Goal: Transaction & Acquisition: Purchase product/service

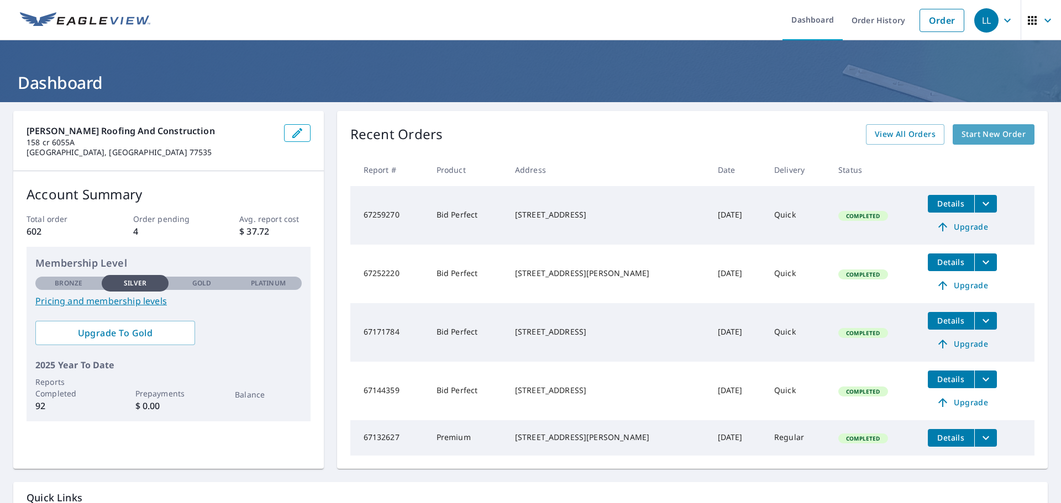
click at [990, 139] on span "Start New Order" at bounding box center [993, 135] width 64 height 14
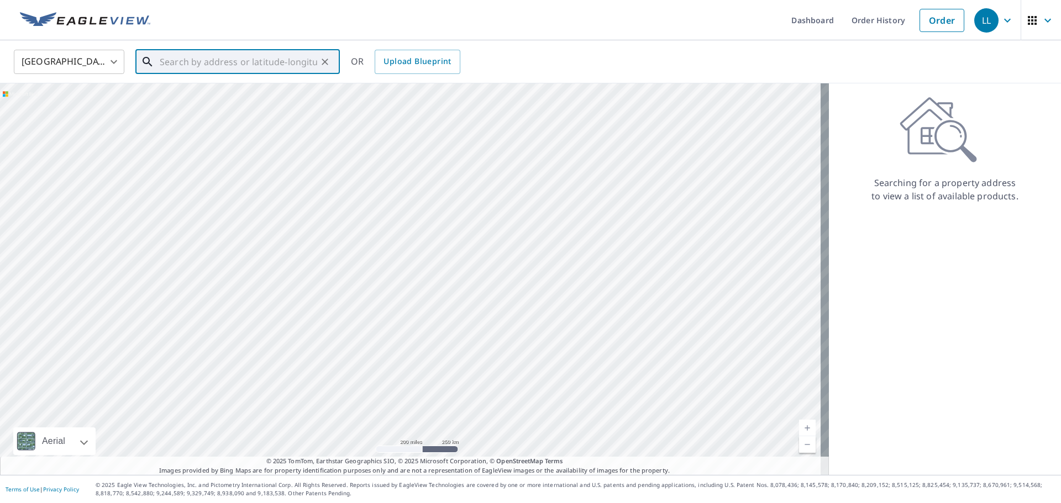
click at [191, 60] on input "text" at bounding box center [238, 61] width 157 height 31
click at [202, 98] on span "[STREET_ADDRESS]" at bounding box center [243, 93] width 173 height 13
type input "[STREET_ADDRESS]"
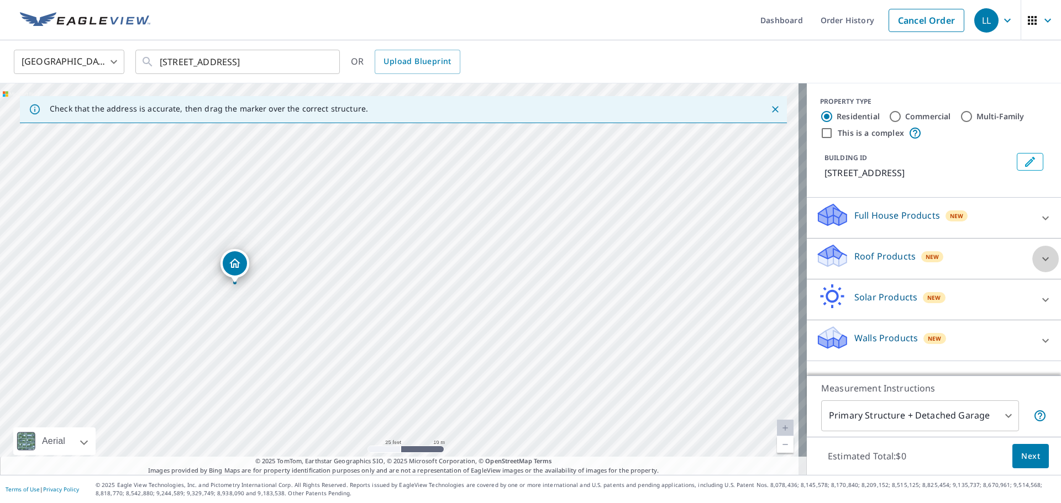
click at [1039, 258] on icon at bounding box center [1045, 258] width 13 height 13
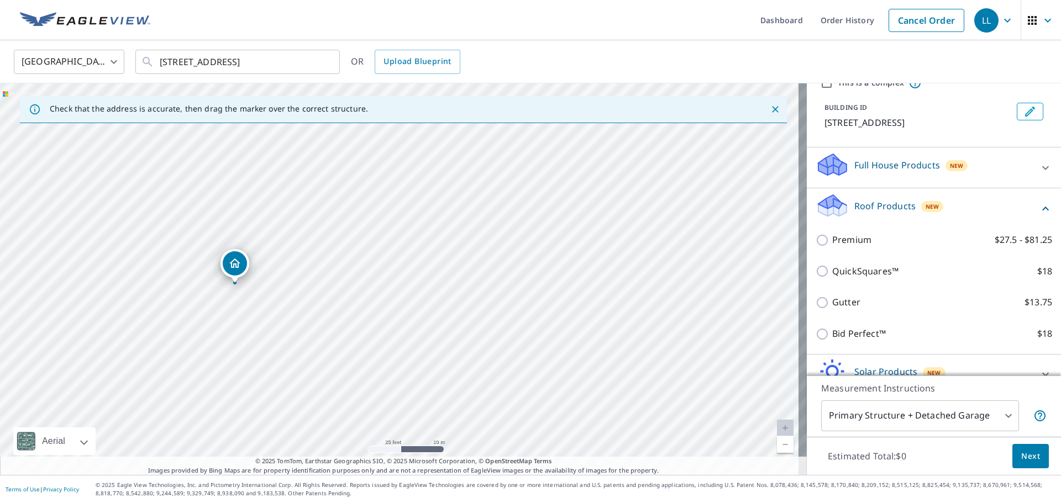
scroll to position [110, 0]
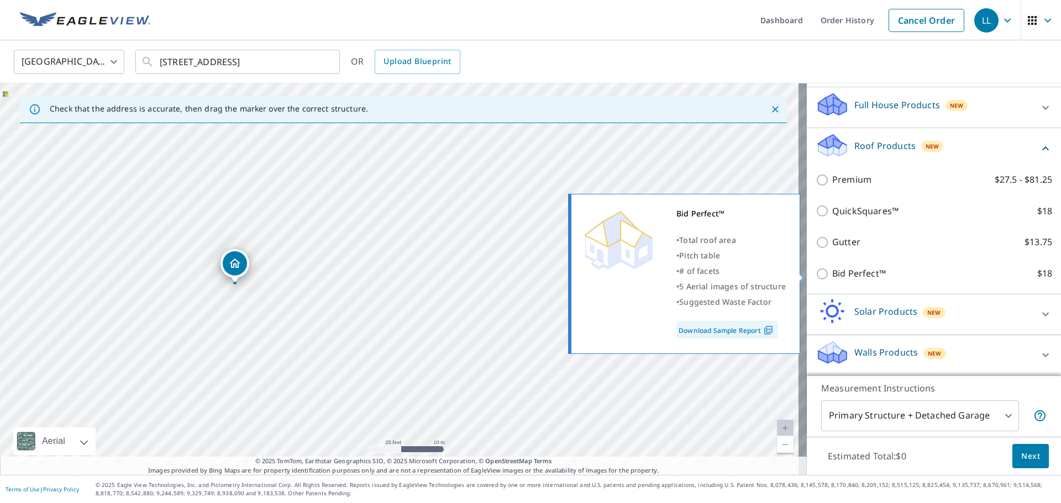
click at [840, 268] on p "Bid Perfect™" at bounding box center [859, 274] width 54 height 14
click at [832, 268] on input "Bid Perfect™ $18" at bounding box center [823, 273] width 17 height 13
checkbox input "true"
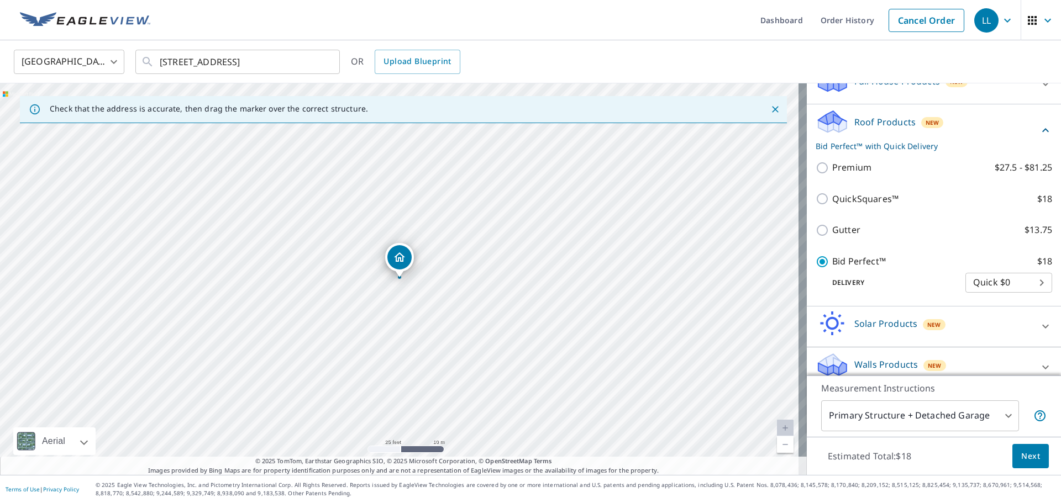
scroll to position [147, 0]
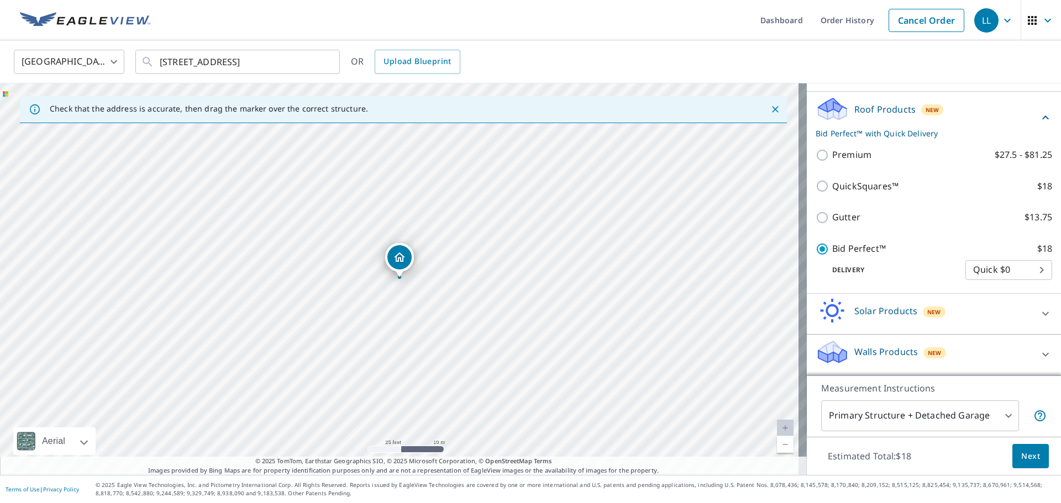
click at [999, 415] on body "LL LL Dashboard Order History Cancel Order LL [GEOGRAPHIC_DATA] [GEOGRAPHIC_DAT…" at bounding box center [530, 251] width 1061 height 503
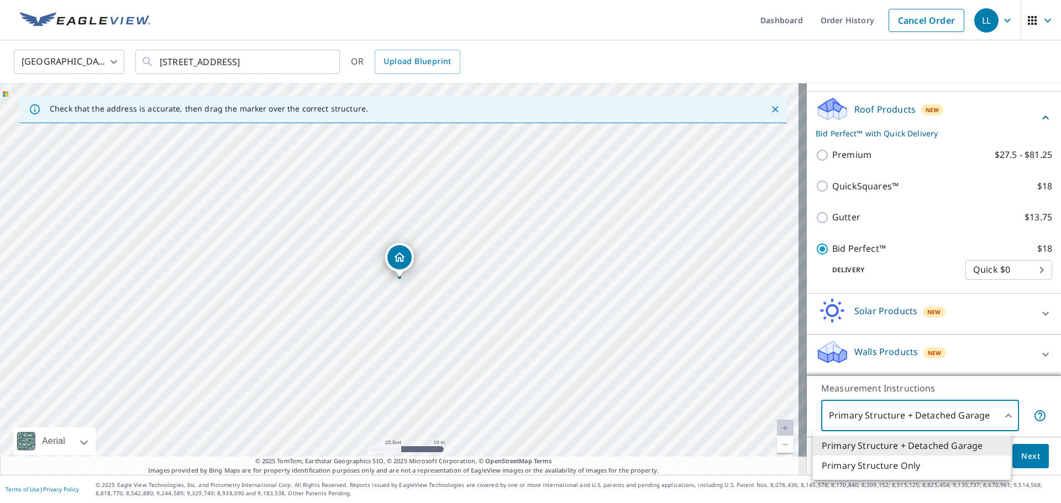
click at [911, 469] on li "Primary Structure Only" at bounding box center [912, 466] width 198 height 20
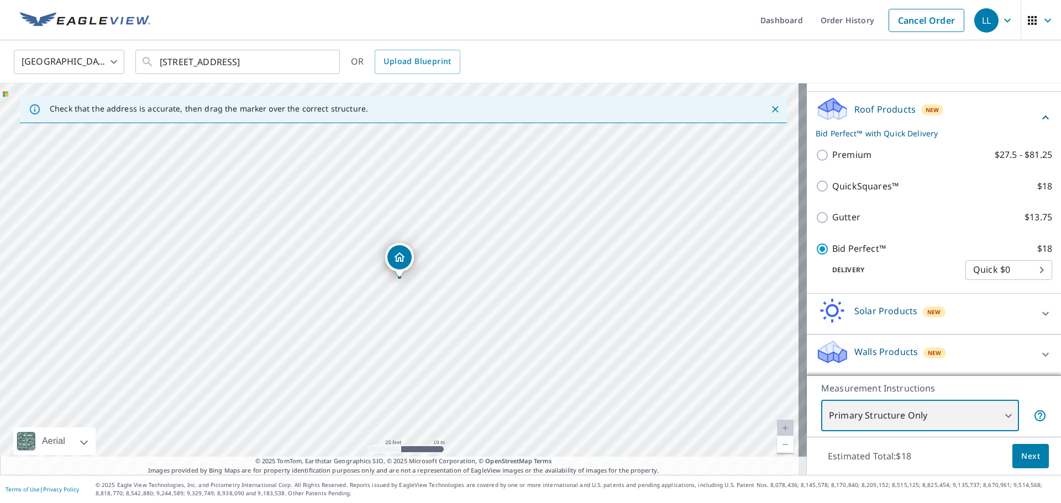
type input "2"
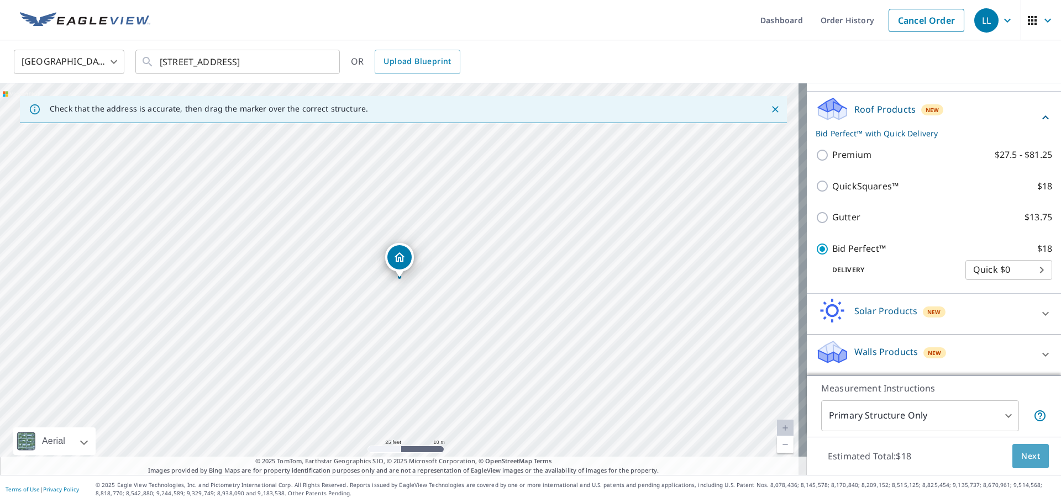
click at [1027, 457] on span "Next" at bounding box center [1030, 457] width 19 height 14
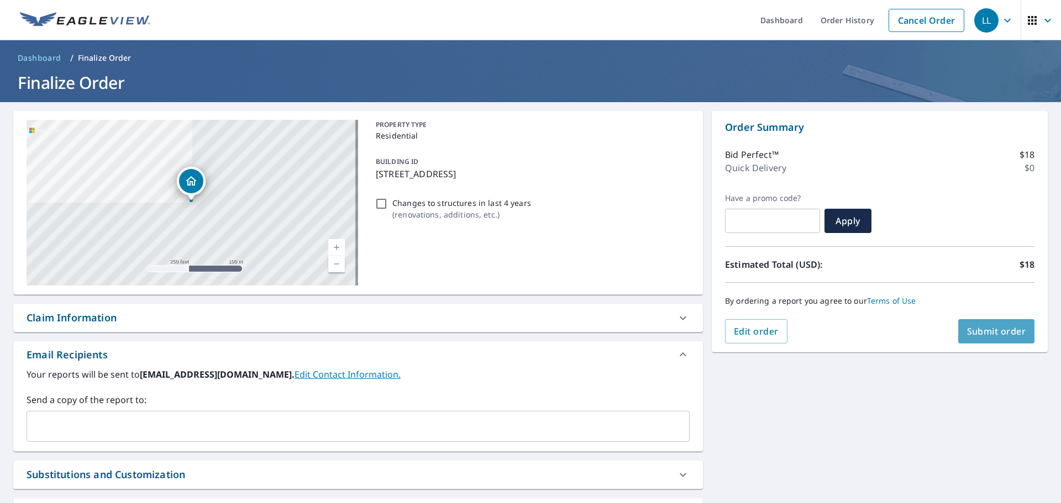
click at [985, 329] on span "Submit order" at bounding box center [996, 331] width 59 height 12
